Goal: Check status

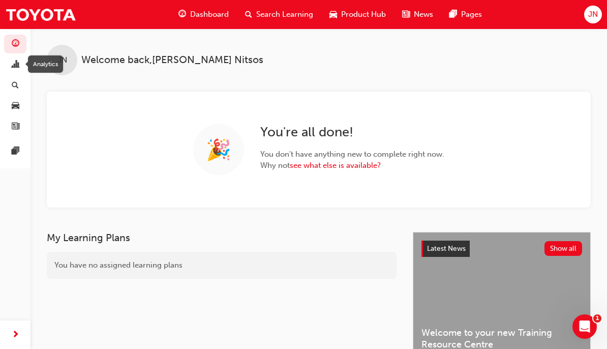
click at [16, 64] on span "chart-icon" at bounding box center [16, 64] width 8 height 9
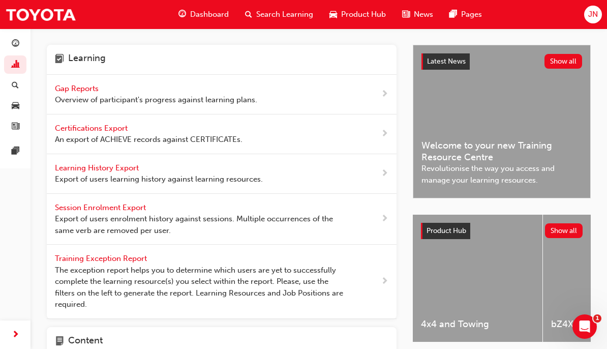
click at [92, 88] on span "Gap Reports" at bounding box center [78, 88] width 46 height 9
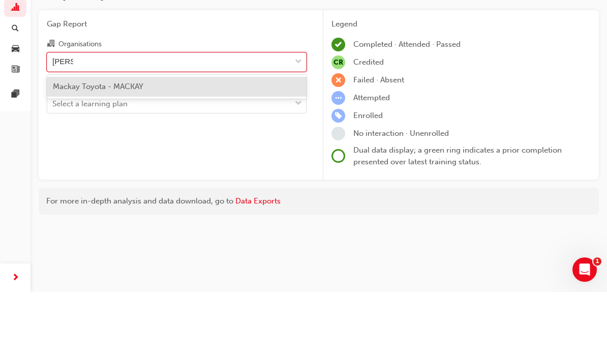
click at [163, 134] on div "Mackay Toyota - MACKAY" at bounding box center [177, 144] width 260 height 20
type input "[PERSON_NAME]"
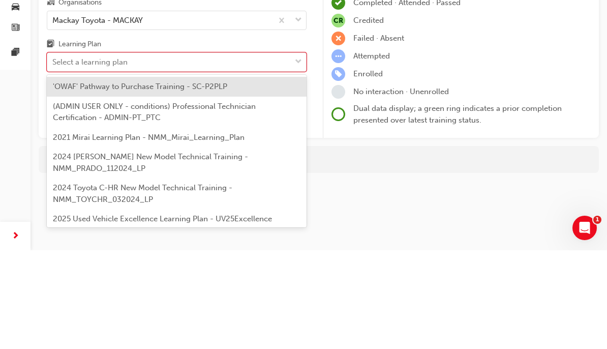
click at [225, 180] on span "'OWAF' Pathway to Purchase Training - SC-P2PLP" at bounding box center [140, 184] width 174 height 9
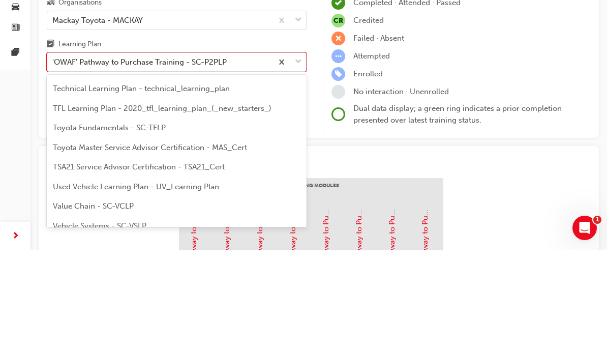
scroll to position [638, 0]
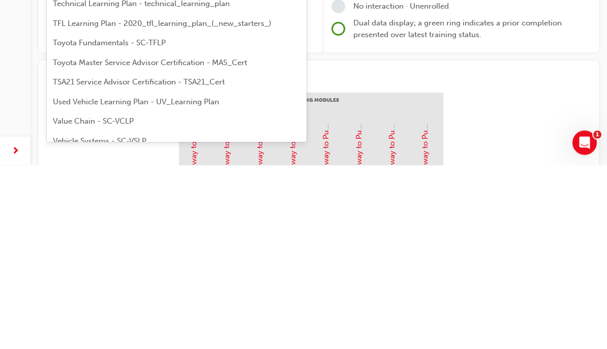
click at [205, 281] on span "Used Vehicle Learning Plan - UV_Learning Plan" at bounding box center [136, 285] width 166 height 9
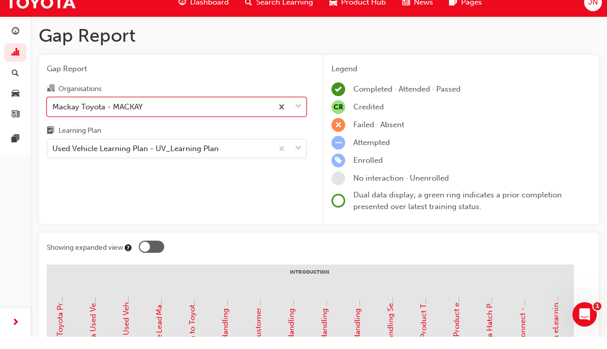
type input "b"
